Goal: Check status: Check status

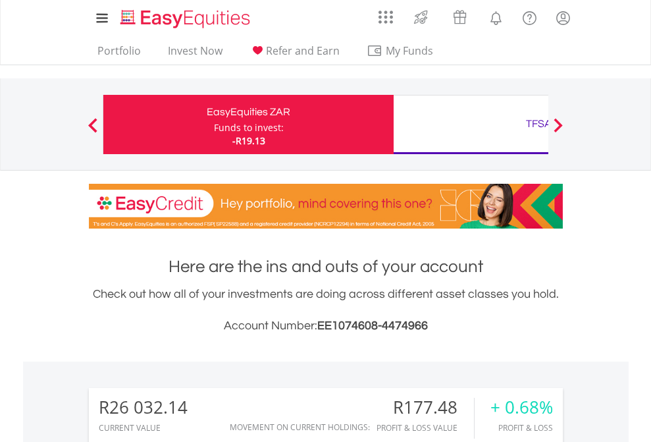
scroll to position [126, 207]
click at [214, 124] on div "Funds to invest:" at bounding box center [249, 127] width 70 height 13
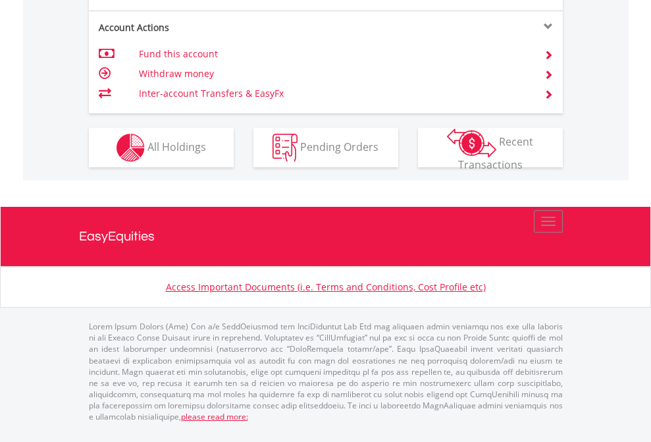
scroll to position [1262, 0]
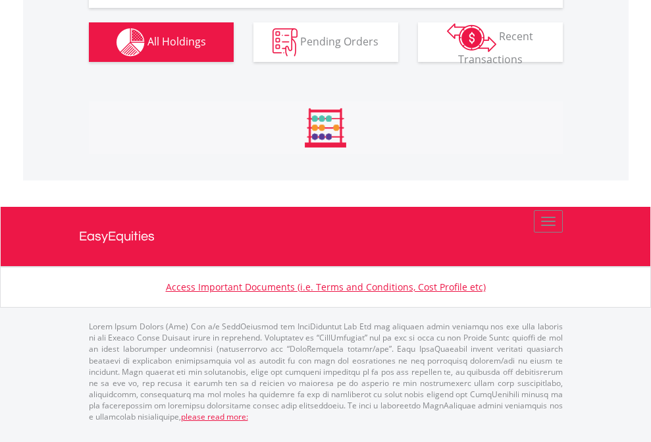
scroll to position [126, 207]
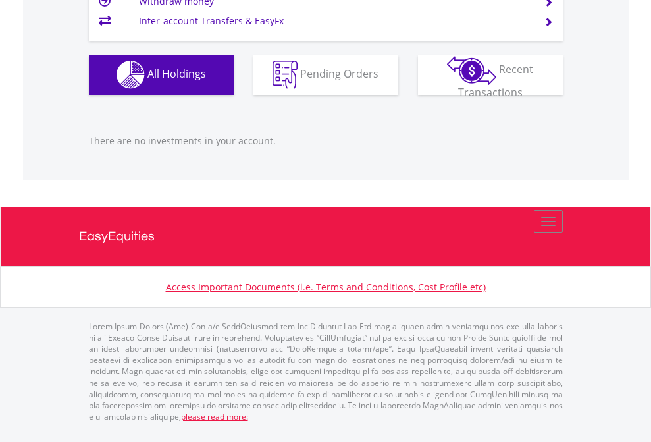
scroll to position [126, 207]
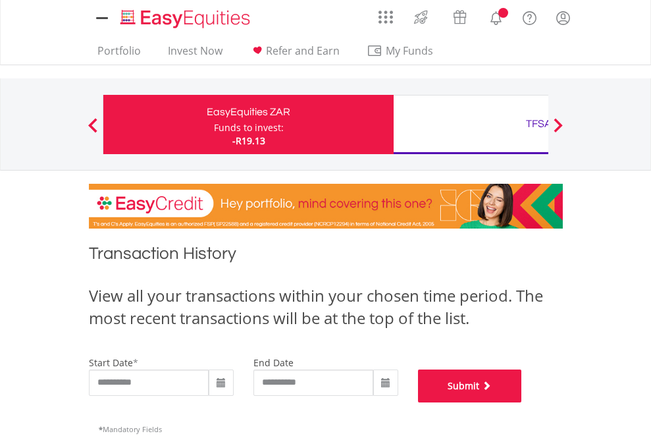
click at [522, 402] on button "Submit" at bounding box center [470, 385] width 104 height 33
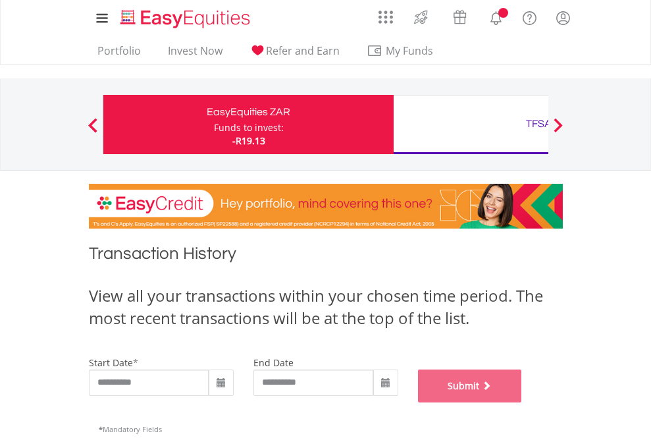
scroll to position [534, 0]
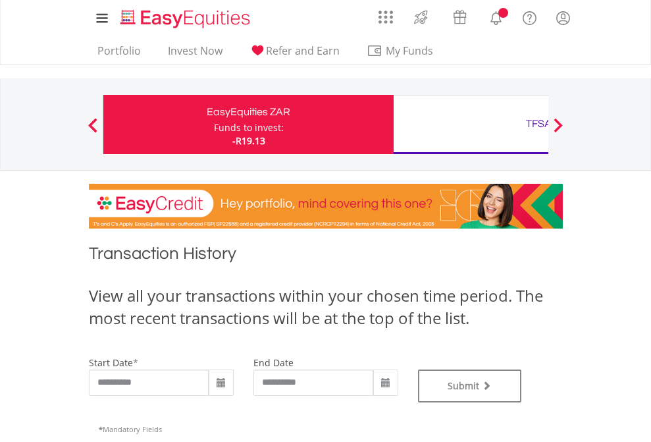
click at [471, 124] on div "TFSA" at bounding box center [539, 124] width 275 height 18
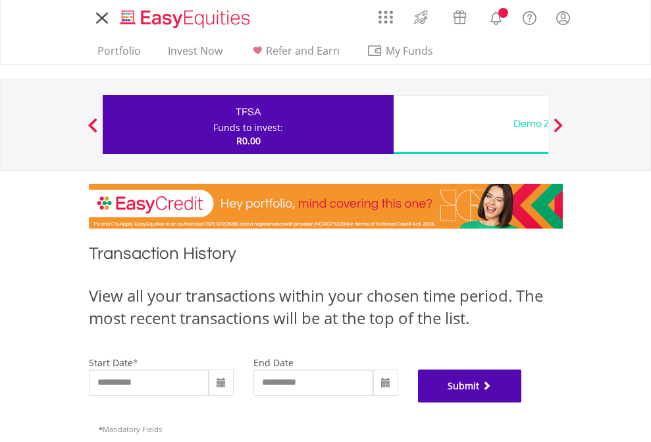
click at [522, 402] on button "Submit" at bounding box center [470, 385] width 104 height 33
